Goal: Find specific page/section: Find specific page/section

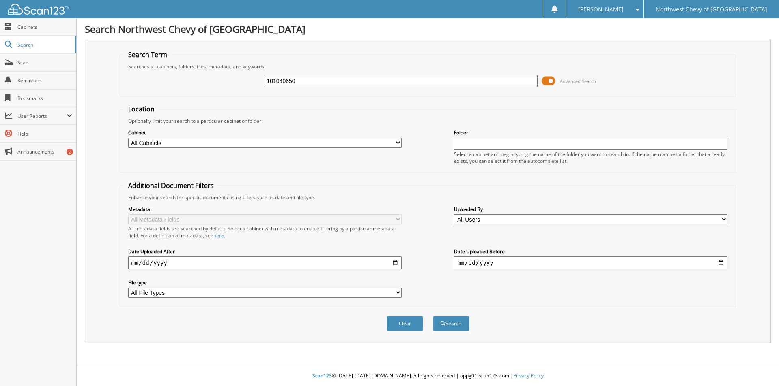
type input "101040650"
click at [433, 316] on button "Search" at bounding box center [451, 323] width 36 height 15
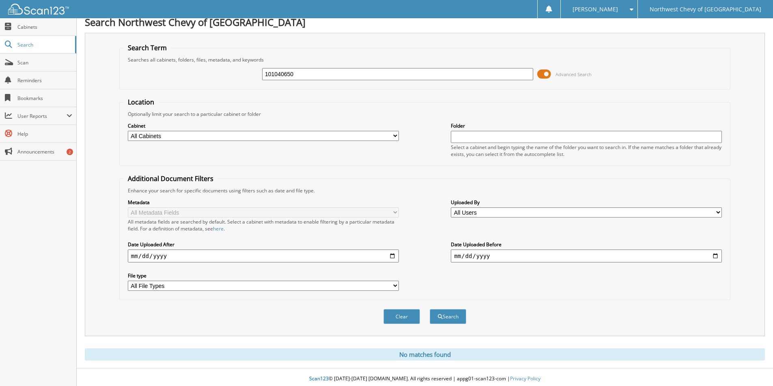
scroll to position [10, 0]
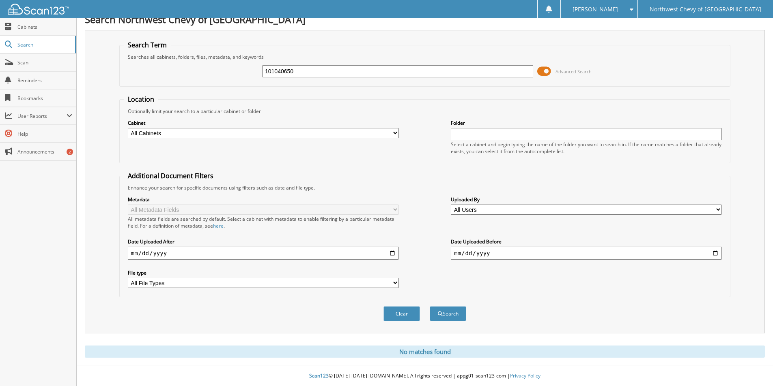
drag, startPoint x: 340, startPoint y: 72, endPoint x: 260, endPoint y: 65, distance: 79.8
click at [259, 65] on div "101040650 Advanced Search" at bounding box center [425, 71] width 602 height 22
click at [429, 307] on button "Search" at bounding box center [447, 314] width 36 height 15
